Goal: Task Accomplishment & Management: Manage account settings

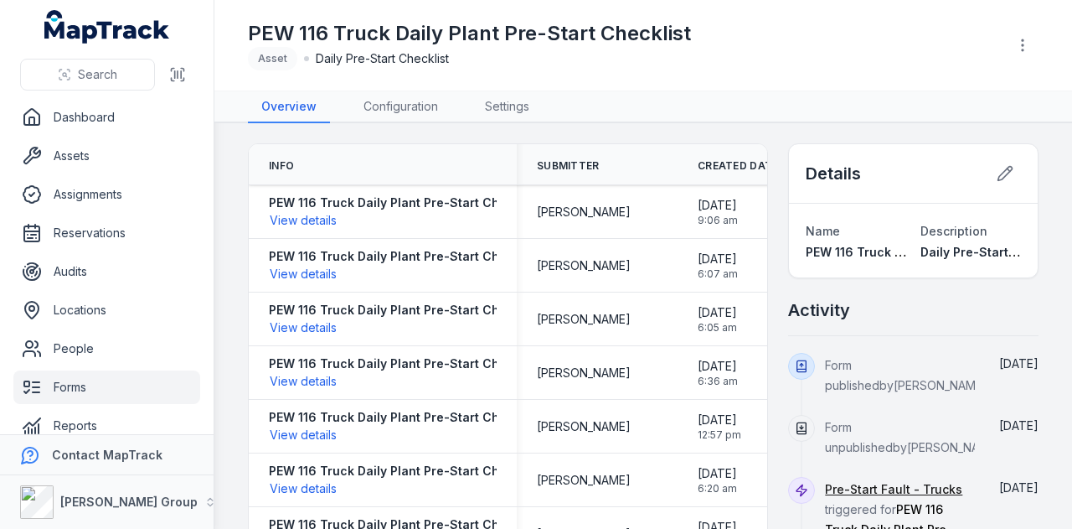
scroll to position [20, 0]
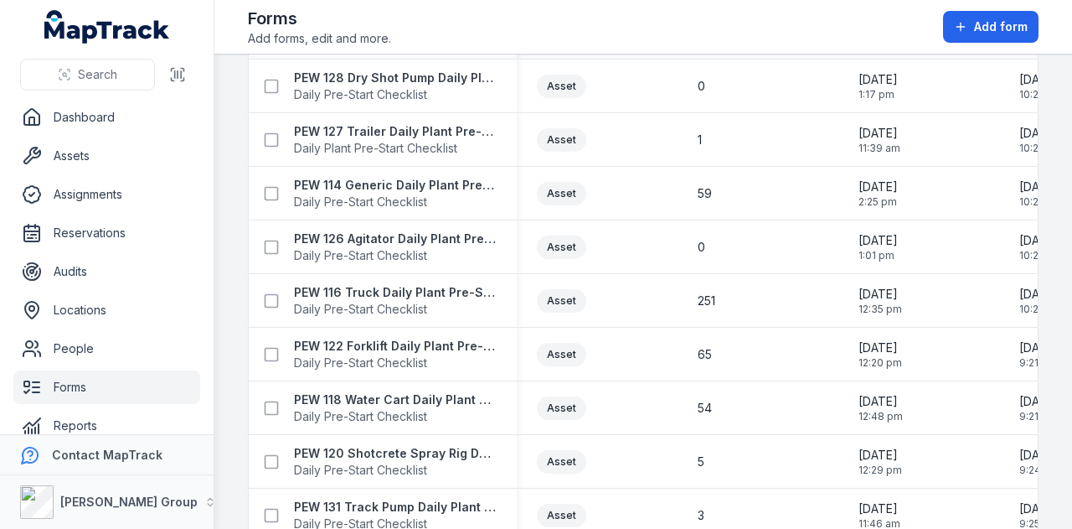
scroll to position [419, 0]
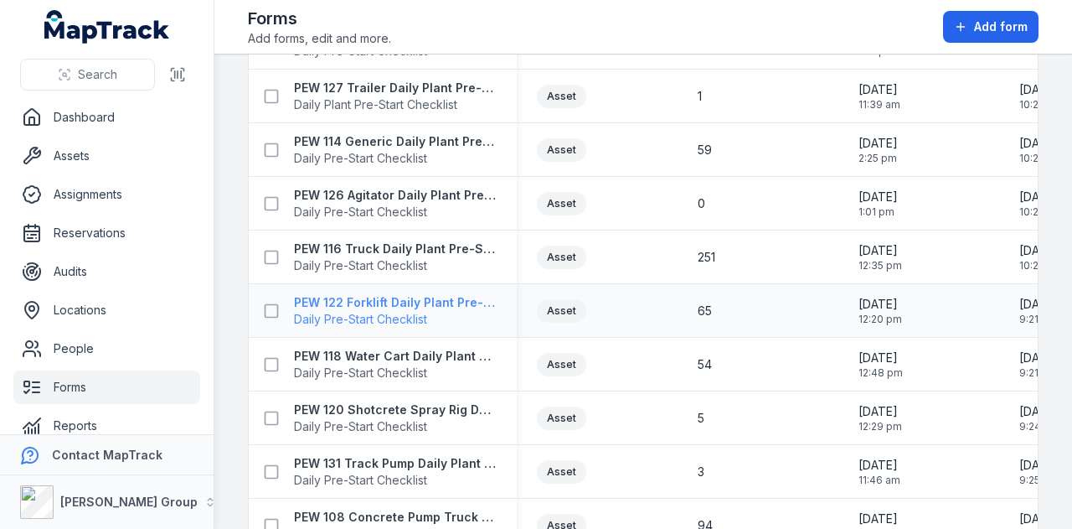
click at [445, 300] on strong "PEW 122 Forklift Daily Plant Pre-Start Checklist" at bounding box center [395, 302] width 203 height 17
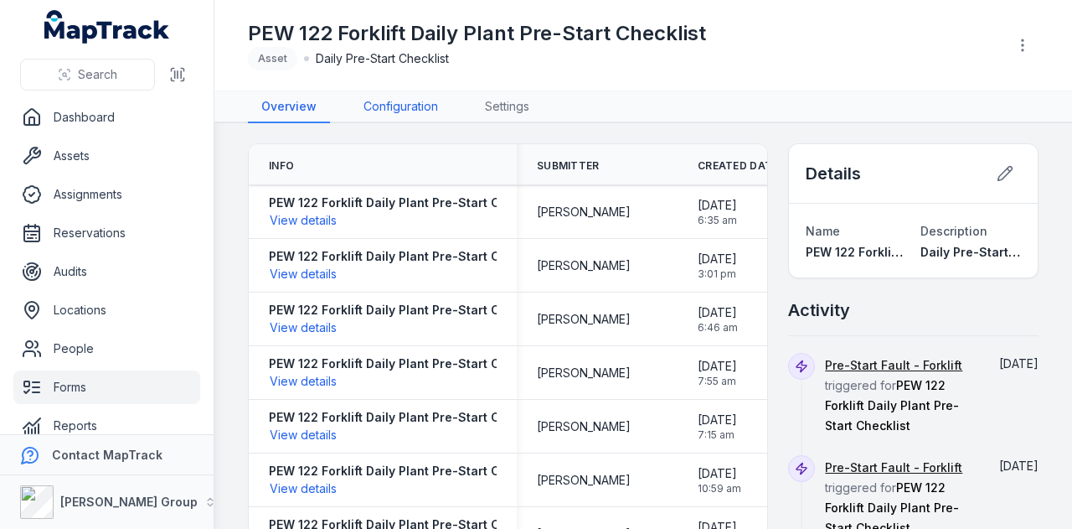
click at [409, 111] on link "Configuration" at bounding box center [400, 107] width 101 height 32
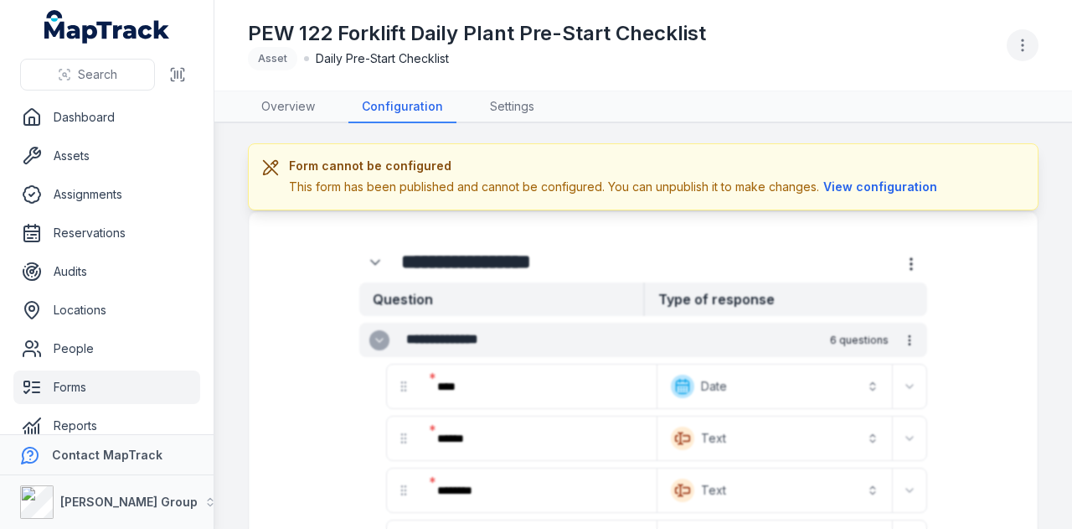
click at [1022, 51] on circle "button" at bounding box center [1023, 50] width 2 height 2
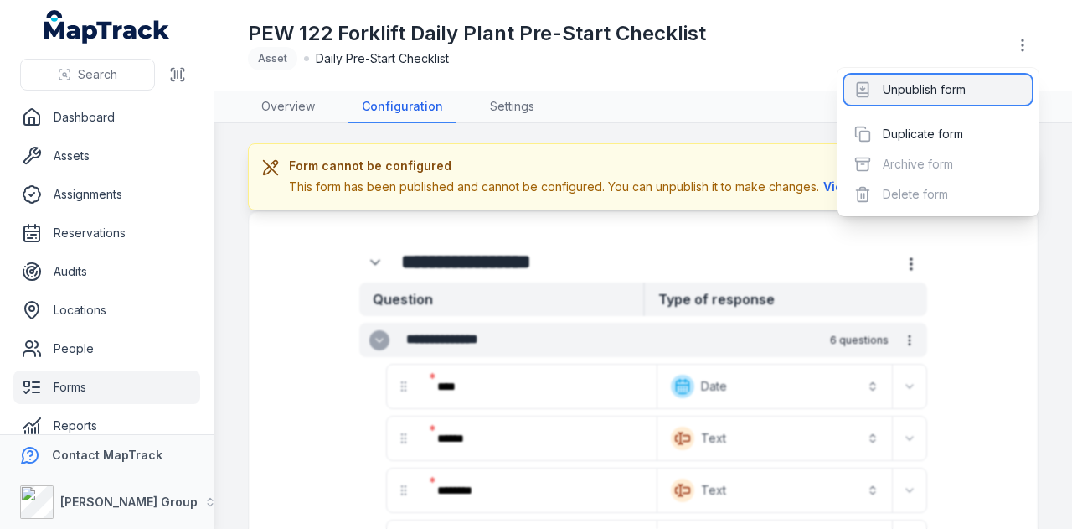
click at [997, 95] on div "Unpublish form" at bounding box center [938, 90] width 188 height 30
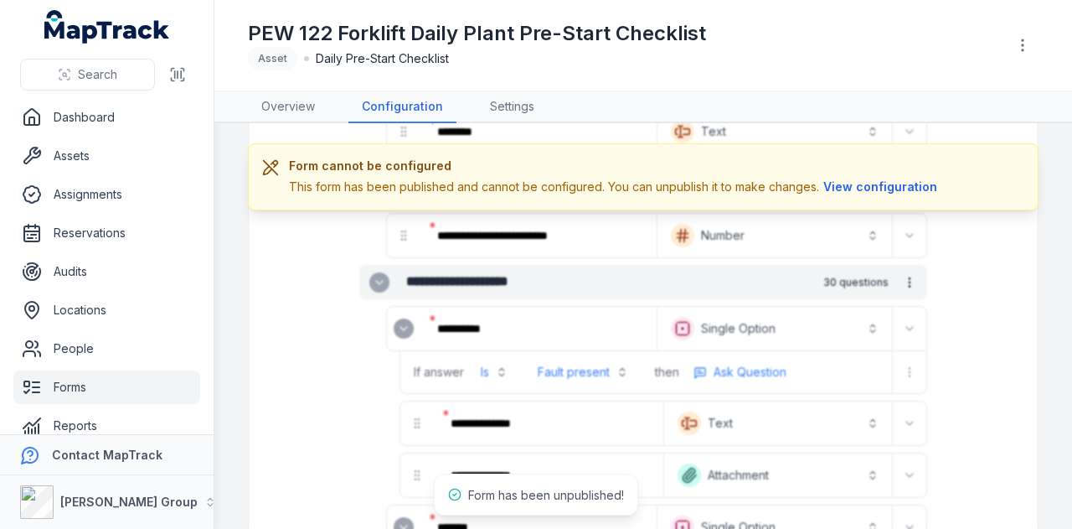
scroll to position [670, 0]
